Goal: Use online tool/utility

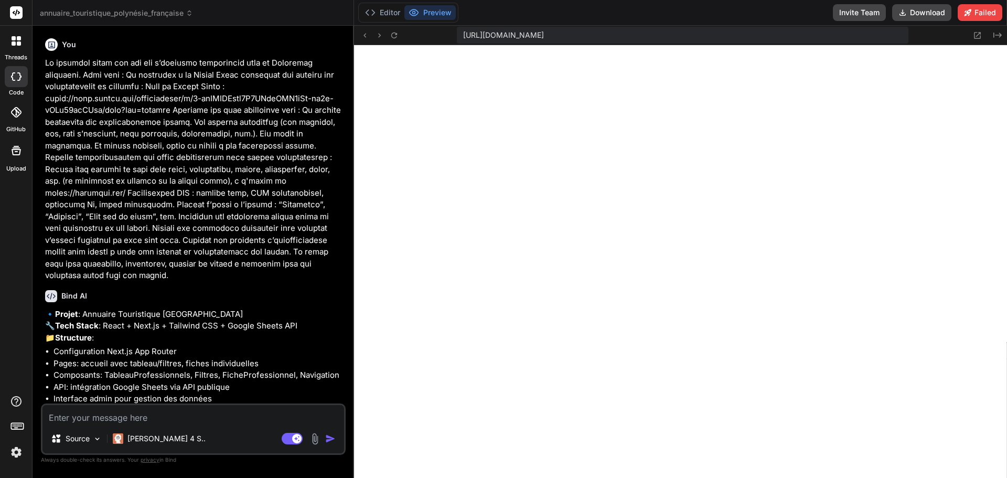
scroll to position [9966, 0]
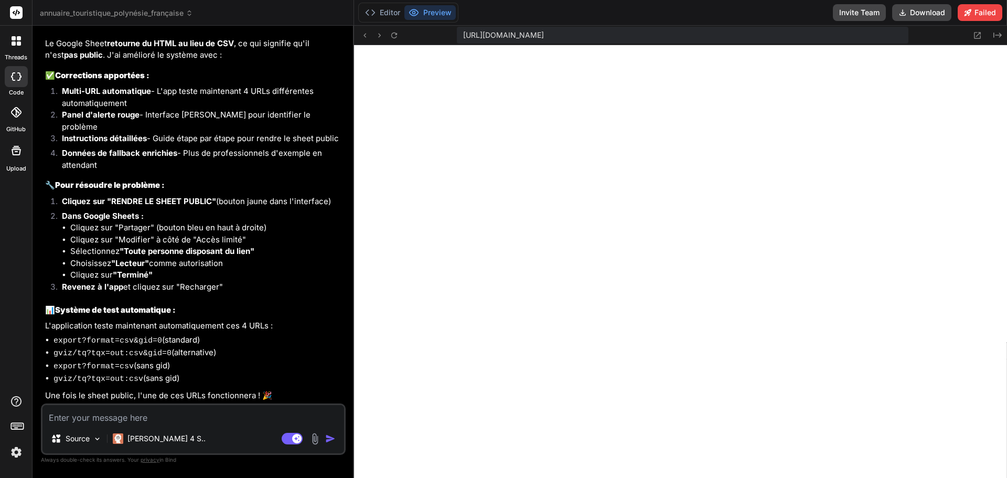
click at [220, 392] on p "Une fois le sheet public, l'une de ces URLs fonctionnera ! 🎉" at bounding box center [194, 396] width 298 height 12
drag, startPoint x: 85, startPoint y: 291, endPoint x: 201, endPoint y: 297, distance: 116.6
click at [201, 296] on li "Revenez à l'app et cliquez sur "Recharger"" at bounding box center [199, 288] width 290 height 15
click at [422, 13] on button "Preview" at bounding box center [429, 12] width 51 height 15
click at [362, 35] on icon at bounding box center [364, 35] width 9 height 9
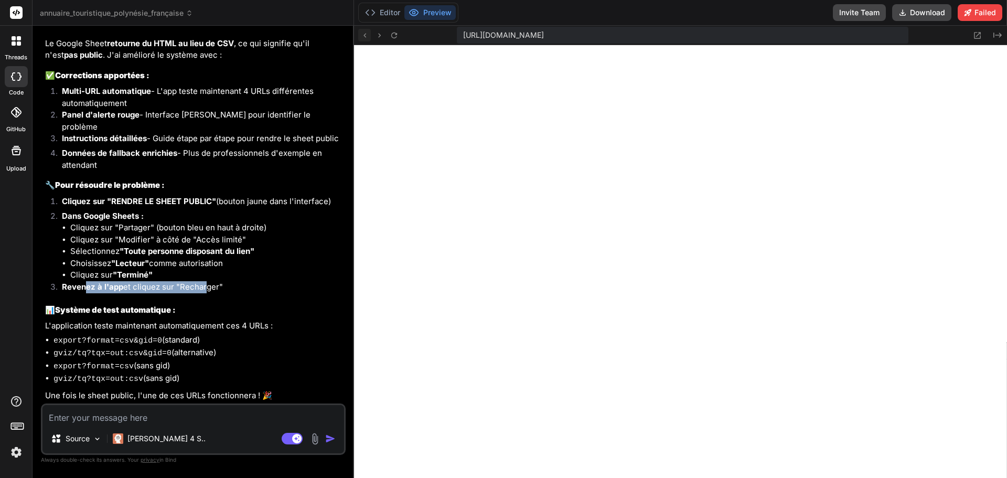
click at [362, 35] on icon at bounding box center [364, 35] width 9 height 9
click at [134, 416] on textarea at bounding box center [193, 414] width 302 height 19
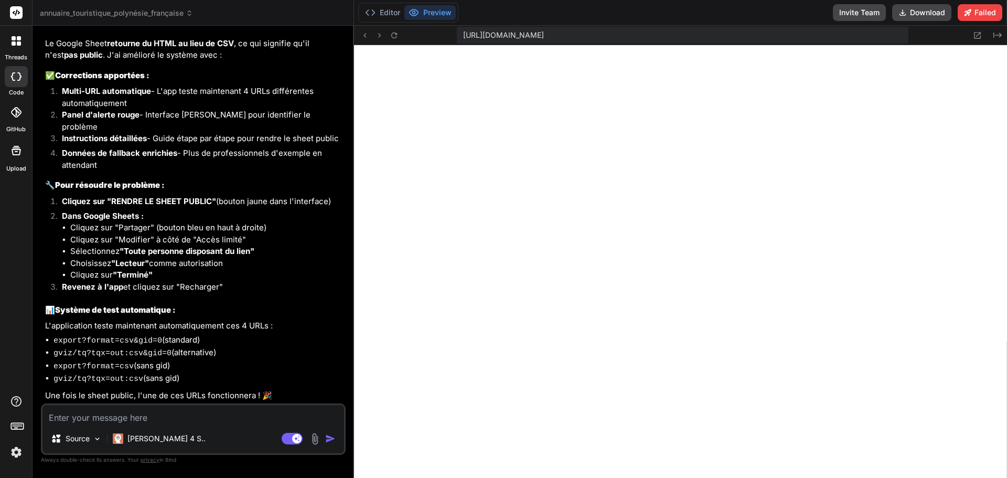
scroll to position [3849, 0]
click at [121, 420] on textarea at bounding box center [193, 414] width 302 height 19
paste textarea "[URL][DOMAIN_NAME]"
type textarea "[URL][DOMAIN_NAME]"
type textarea "x"
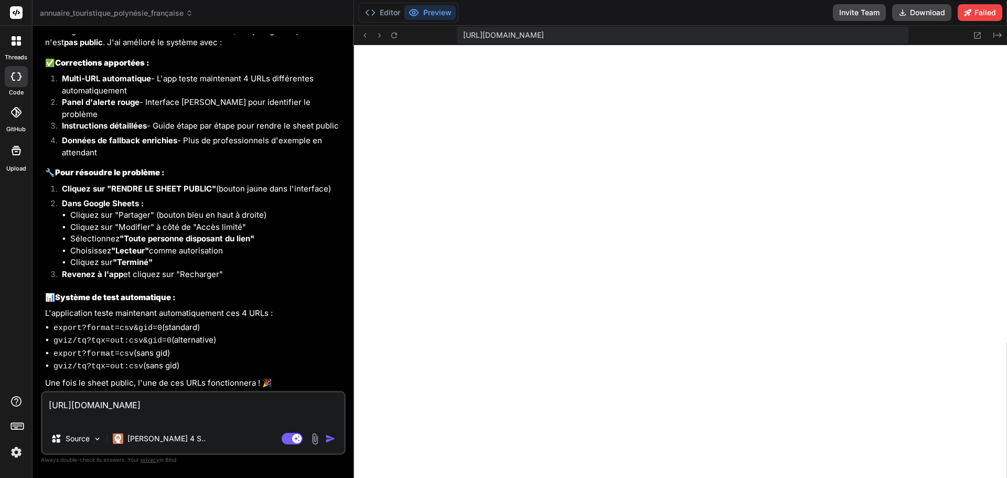
scroll to position [3861, 0]
type textarea "[URL][DOMAIN_NAME]"
type textarea "x"
type textarea "[URL][DOMAIN_NAME] T"
type textarea "x"
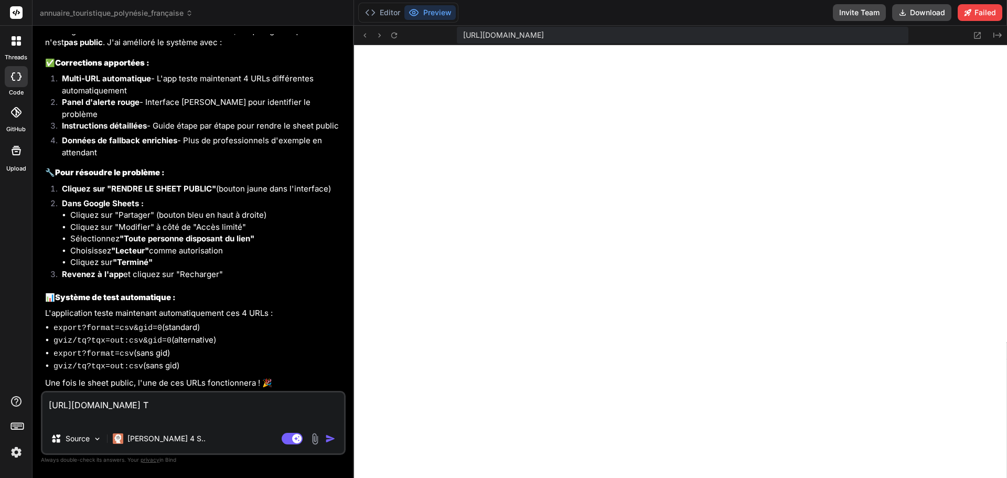
type textarea "[URL][DOMAIN_NAME] TE"
type textarea "x"
type textarea "[URL][DOMAIN_NAME] TES"
type textarea "x"
type textarea "[URL][DOMAIN_NAME] TEST"
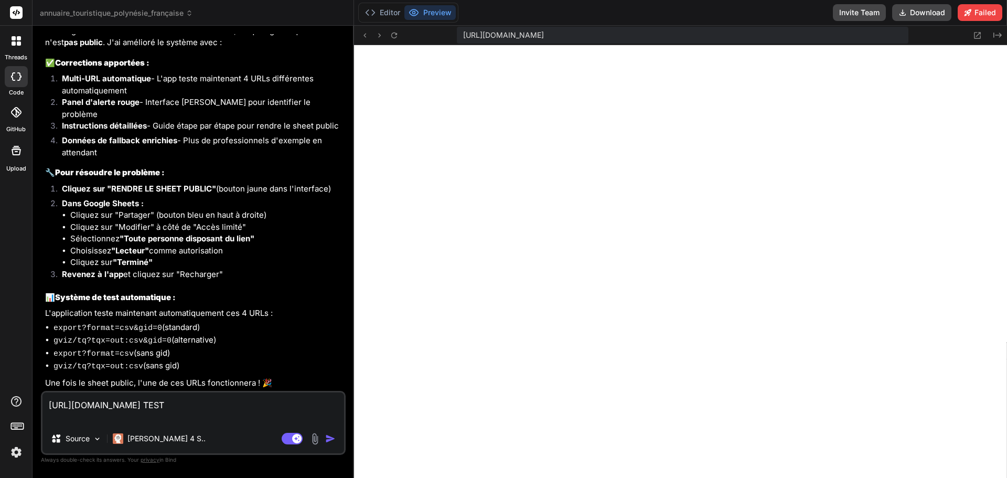
type textarea "x"
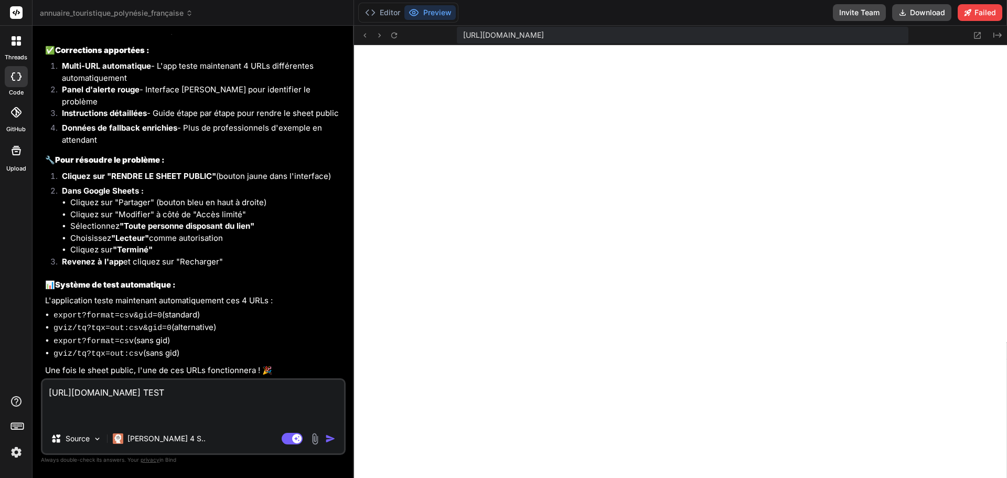
type textarea "[URL][DOMAIN_NAME] TESTE"
type textarea "x"
type textarea "[URL][DOMAIN_NAME] TESTE"
type textarea "x"
type textarea "[URL][DOMAIN_NAME] TESTE D"
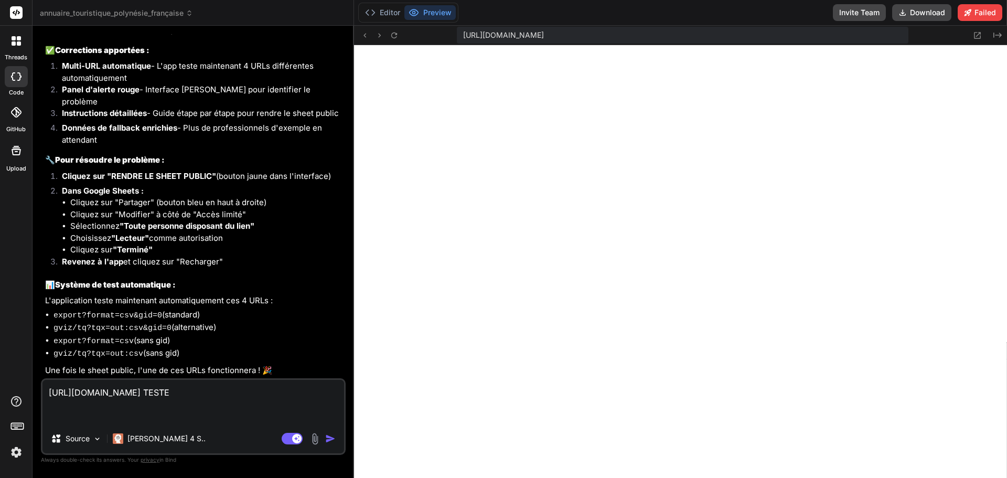
type textarea "x"
type textarea "[URL][DOMAIN_NAME] TESTE DE"
type textarea "x"
type textarea "[URL][DOMAIN_NAME] TESTE DEJ"
type textarea "x"
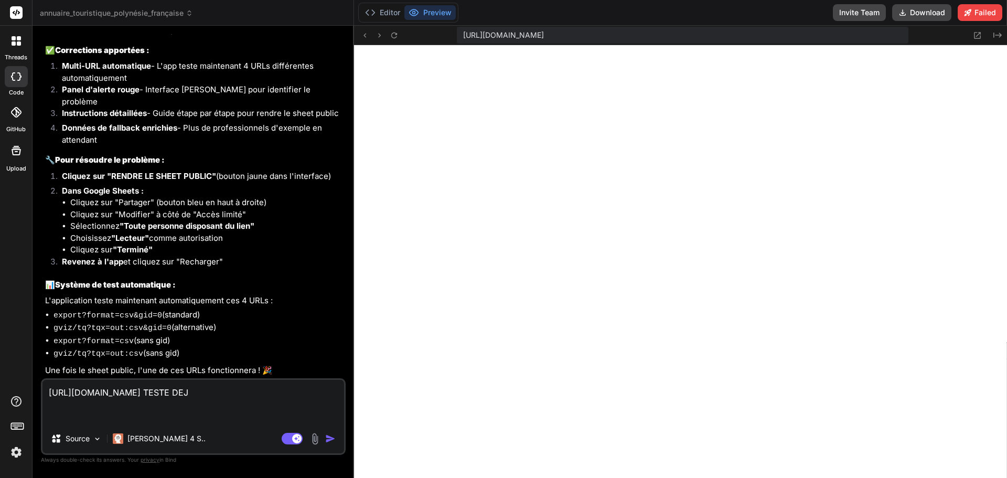
type textarea "[URL][DOMAIN_NAME] TESTE DEJA"
type textarea "x"
type textarea "[URL][DOMAIN_NAME] TESTE DEJA"
type textarea "x"
type textarea "[URL][DOMAIN_NAME] TESTE DEJA S"
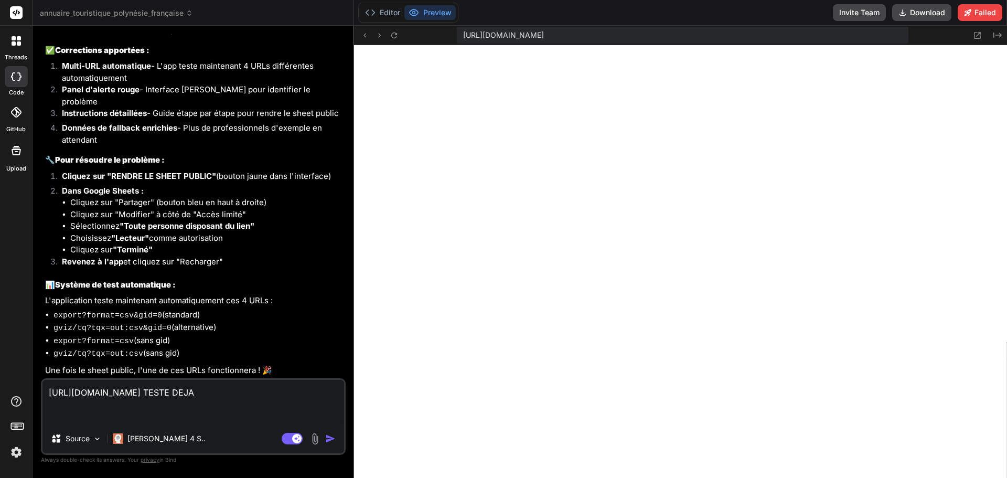
type textarea "x"
type textarea "[URL][DOMAIN_NAME] TESTE DEJA SI"
type textarea "x"
type textarea "[URL][DOMAIN_NAME] TESTE DEJA SI"
type textarea "x"
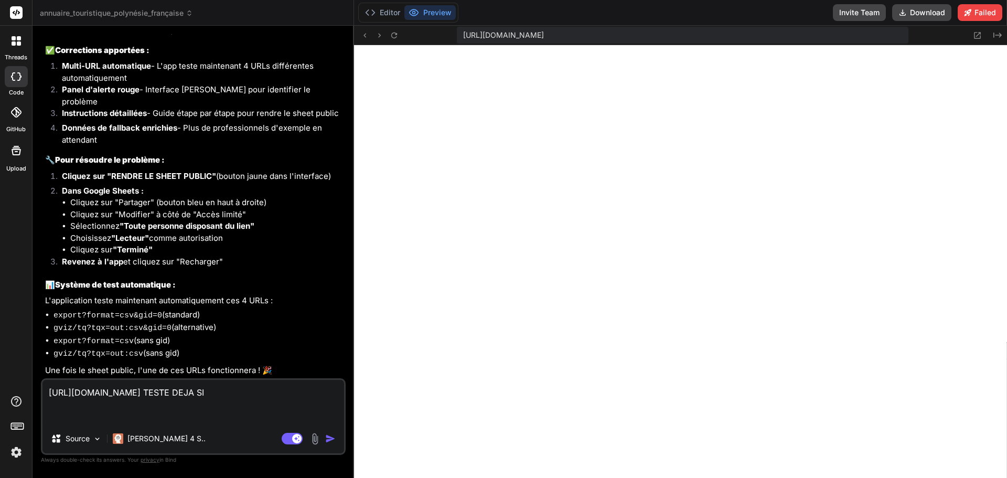
type textarea "[URL][DOMAIN_NAME] TESTE DEJA SI E"
type textarea "x"
type textarea "[URL][DOMAIN_NAME] TESTE DEJA SI EL"
type textarea "x"
type textarea "[URL][DOMAIN_NAME] TESTE DEJA SI ELL"
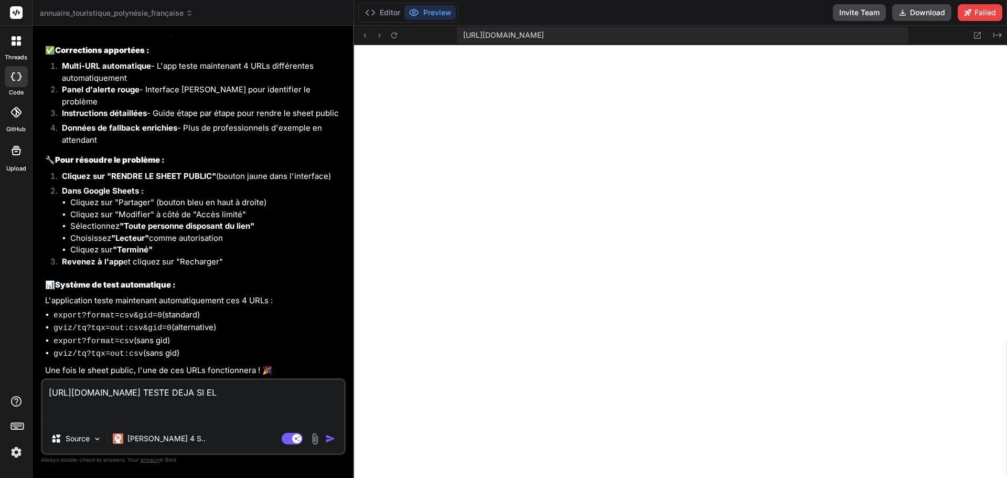
type textarea "x"
type textarea "[URL][DOMAIN_NAME] TESTE DEJA SI ELLE"
type textarea "x"
type textarea "[URL][DOMAIN_NAME] TESTE DEJA SI ELLE"
type textarea "x"
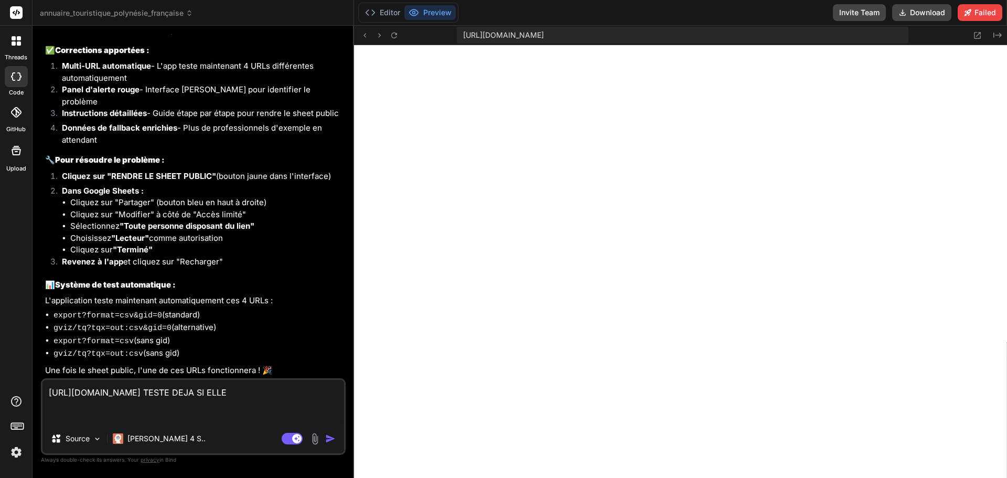
type textarea "[URL][DOMAIN_NAME] TESTE DEJA SI ELLE b"
type textarea "x"
type textarea "[URL][DOMAIN_NAME] TESTE DEJA SI ELLE bi"
type textarea "x"
type textarea "[URL][DOMAIN_NAME] TESTE DEJA SI ELLE bie"
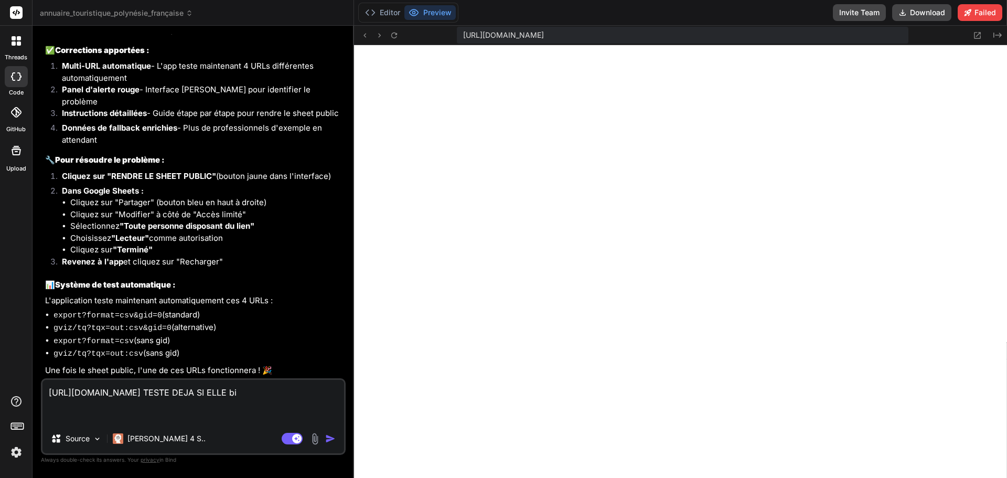
type textarea "x"
type textarea "[URL][DOMAIN_NAME] TESTE DEJA SI ELLE bien"
type textarea "x"
type textarea "[URL][DOMAIN_NAME] TESTE DEJA SI ELLE bien"
type textarea "x"
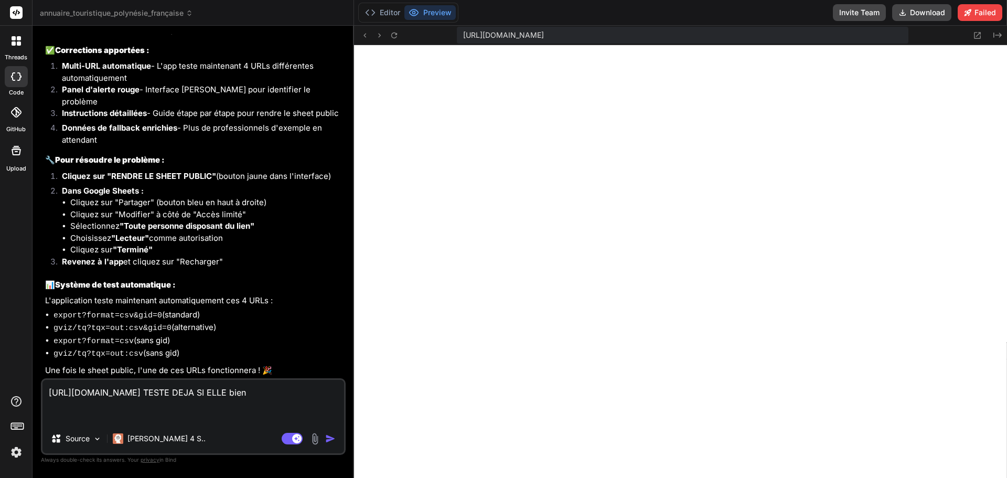
type textarea "[URL][DOMAIN_NAME] TESTE DEJA SI ELLE bien p"
type textarea "x"
type textarea "[URL][DOMAIN_NAME] TESTE DEJA SI ELLE bien pa"
type textarea "x"
type textarea "[URL][DOMAIN_NAME] TESTE DEJA SI ELLE bien par"
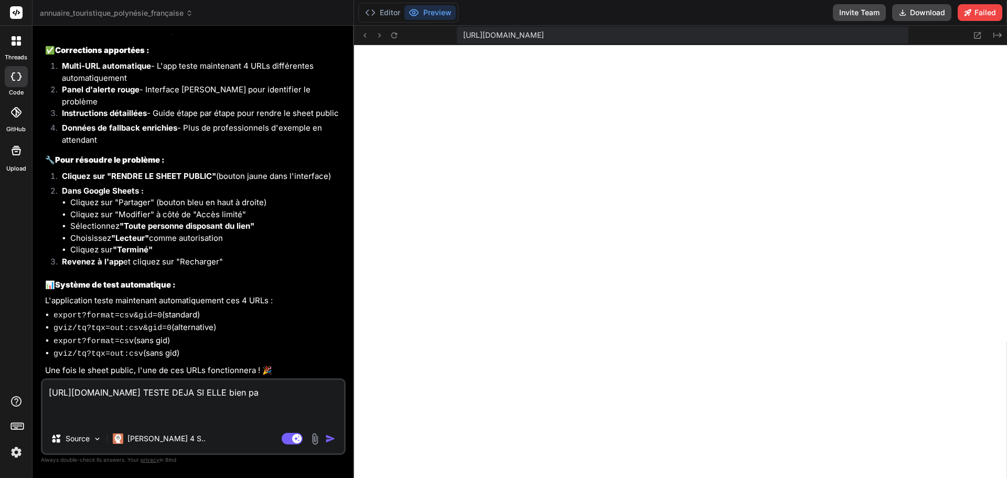
type textarea "x"
type textarea "[URL][DOMAIN_NAME] TESTE DEJA SI ELLE bien para"
type textarea "x"
type textarea "[URL][DOMAIN_NAME] TESTE DEJA SI ELLE bien param"
type textarea "x"
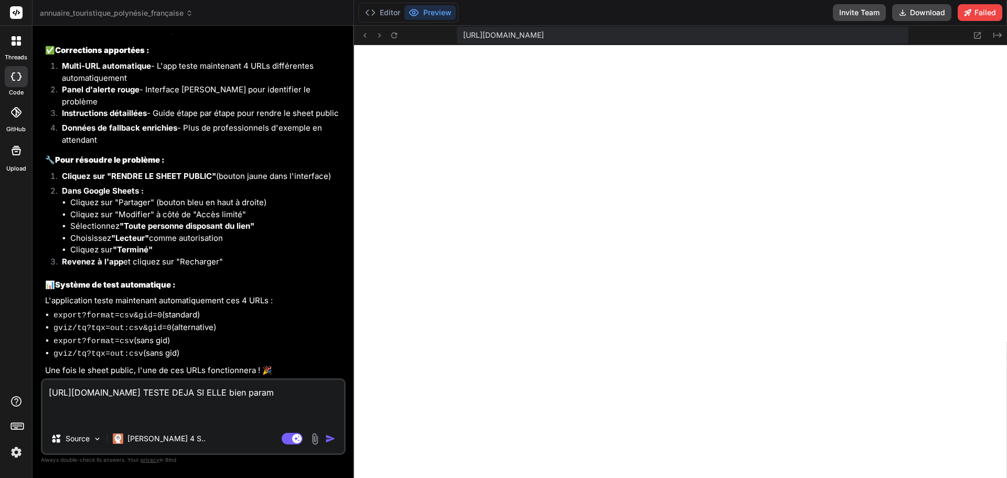
type textarea "[URL][DOMAIN_NAME] TESTE DEJA SI ELLE bien paramé"
type textarea "x"
type textarea "[URL][DOMAIN_NAME] TESTE DEJA SI ELLE bien paramét"
type textarea "x"
type textarea "[URL][DOMAIN_NAME] TESTE DEJA SI ELLE bien paramétr"
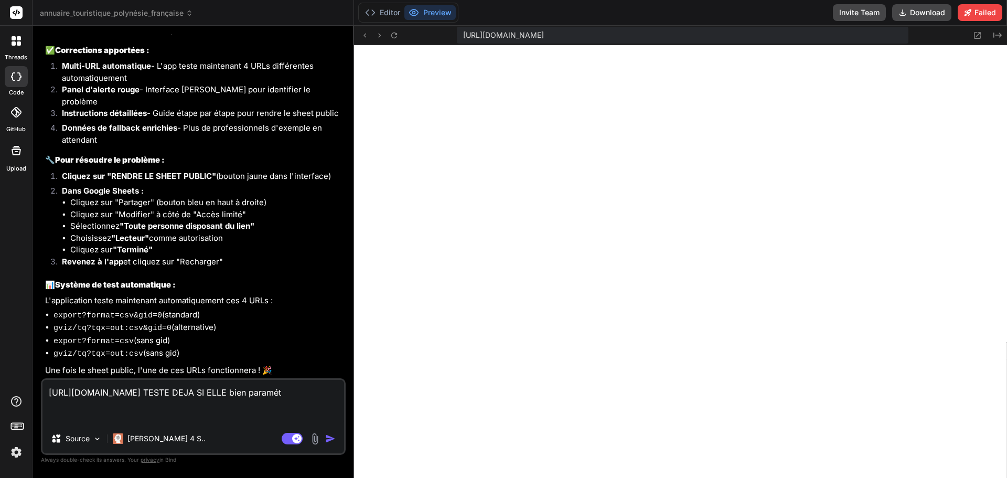
type textarea "x"
type textarea "[URL][DOMAIN_NAME] TESTE DEJA SI ELLE bien paramétré"
type textarea "x"
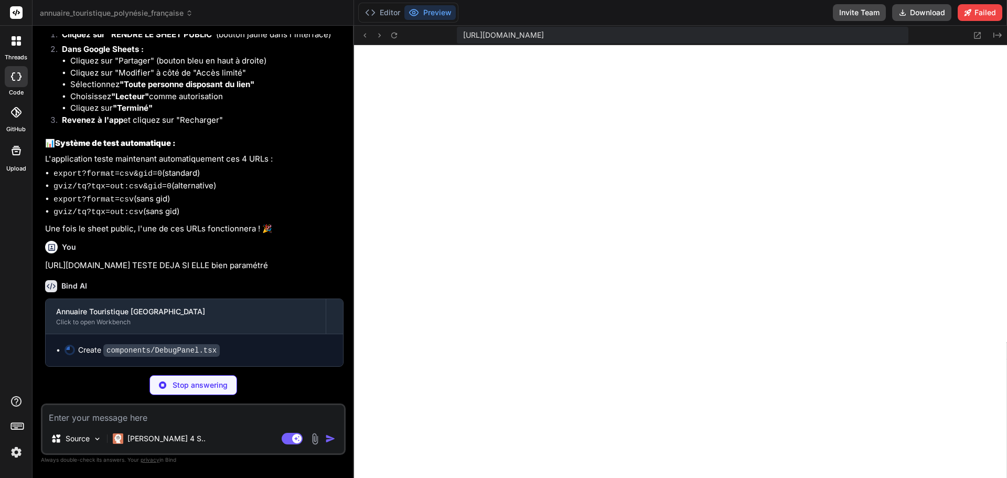
scroll to position [4027, 0]
type textarea "x"
type textarea "</div> ) }"
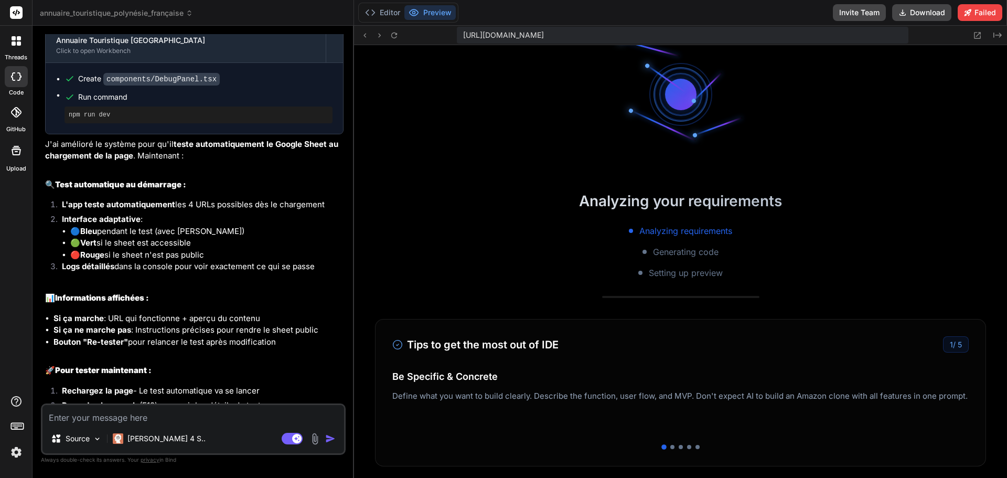
scroll to position [0, 0]
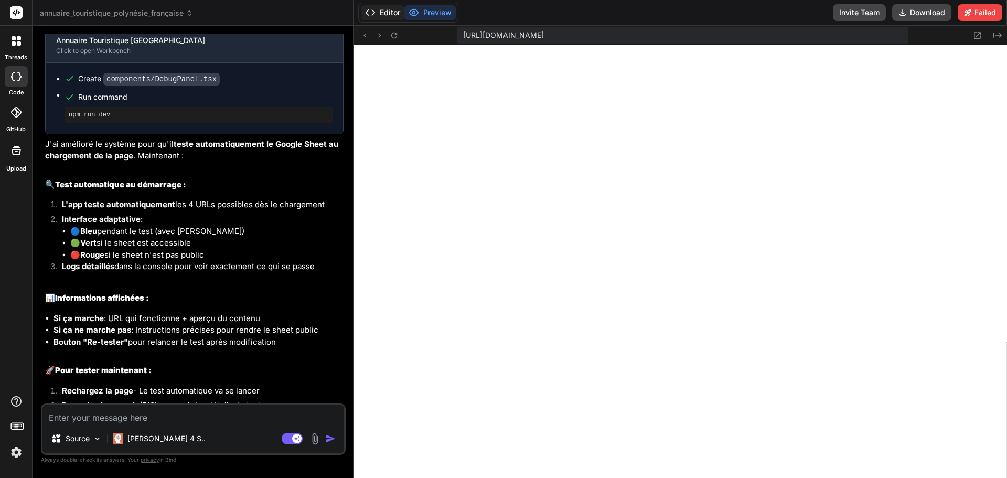
click at [397, 13] on button "Editor" at bounding box center [383, 12] width 44 height 15
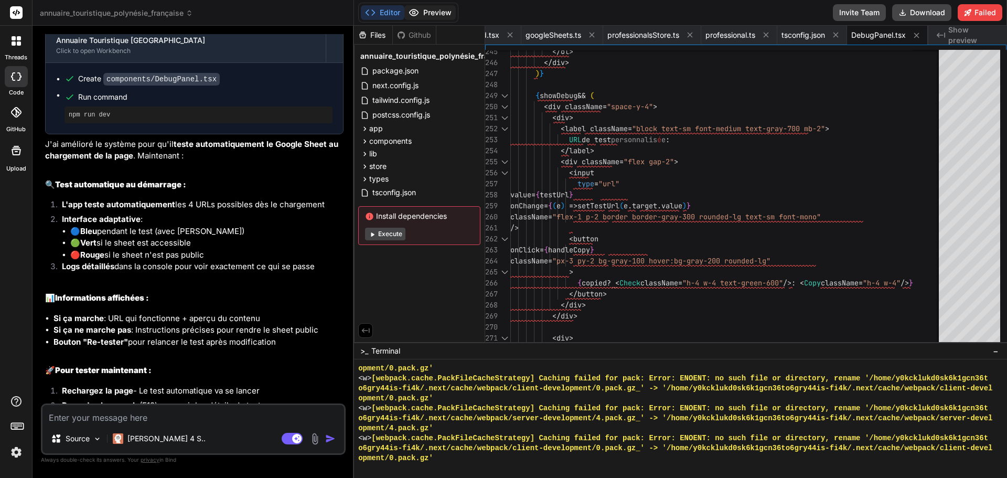
click at [427, 13] on button "Preview" at bounding box center [429, 12] width 51 height 15
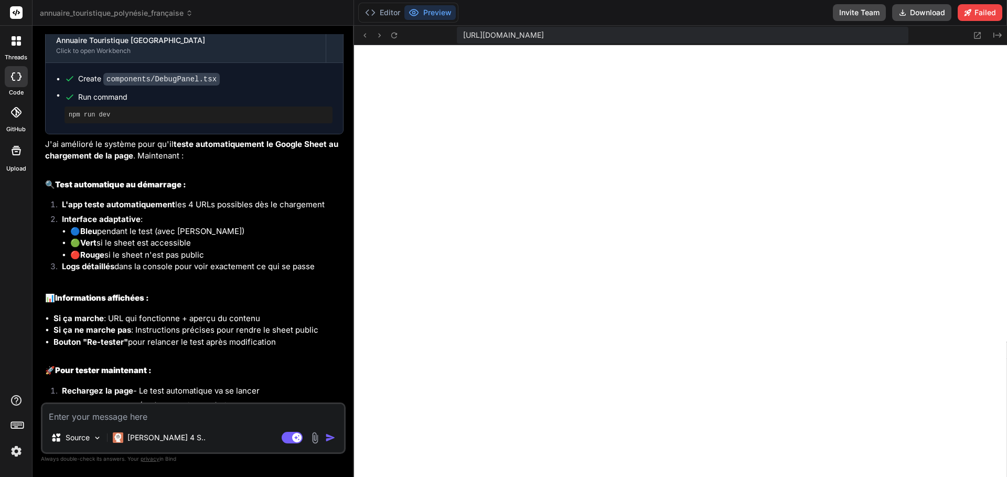
type textarea "x"
